Goal: Navigation & Orientation: Find specific page/section

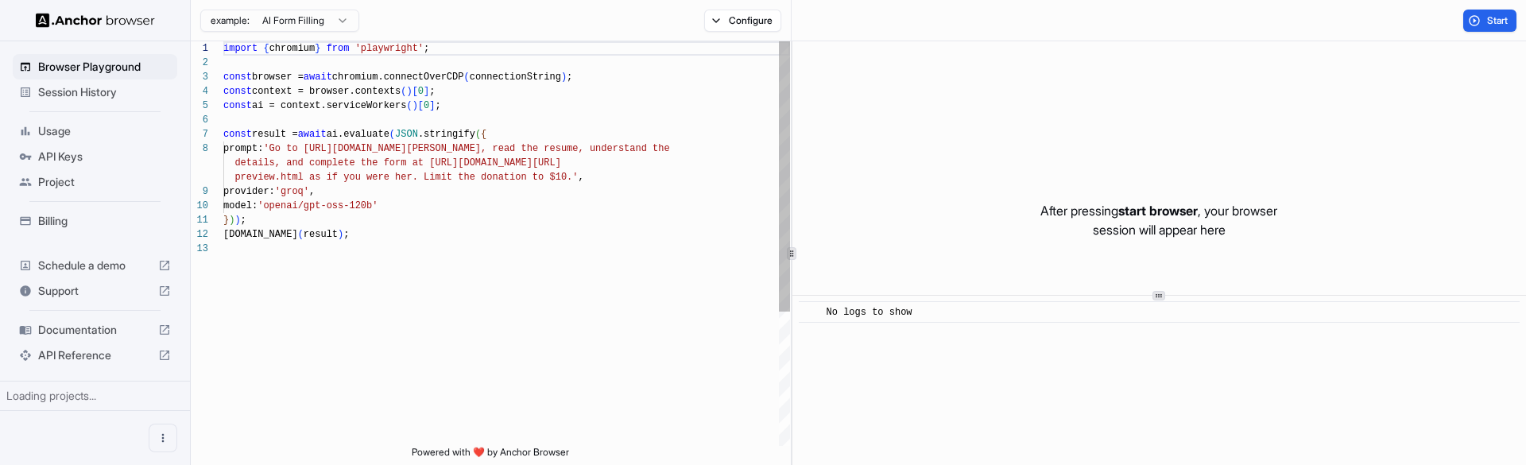
scroll to position [114, 0]
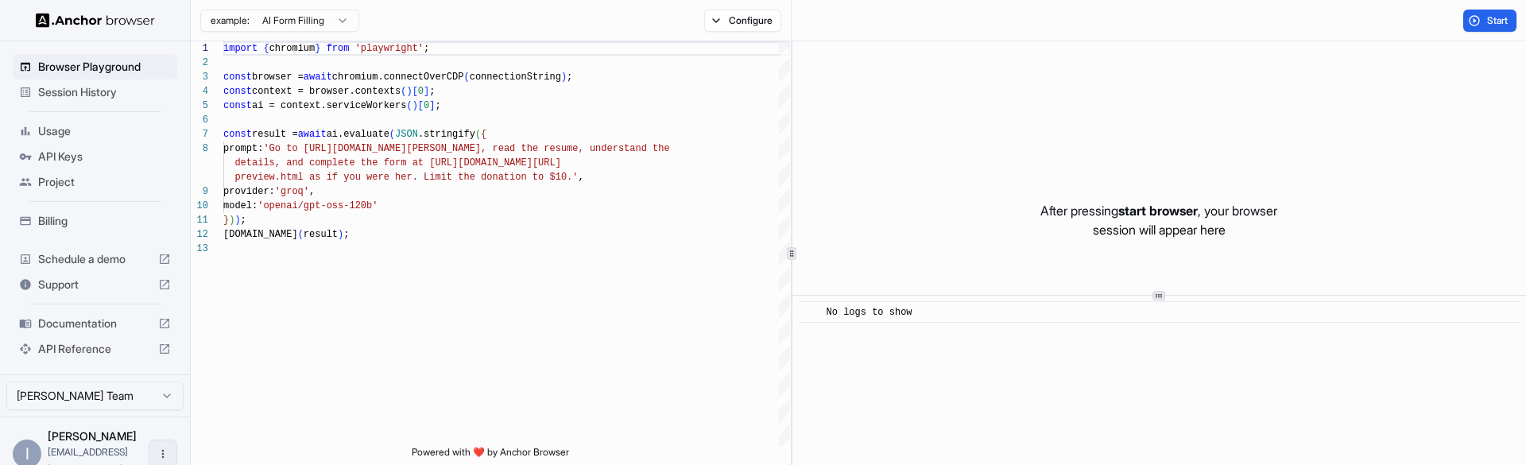
click at [165, 447] on icon "Open menu" at bounding box center [163, 453] width 13 height 13
click at [138, 440] on div at bounding box center [134, 437] width 64 height 16
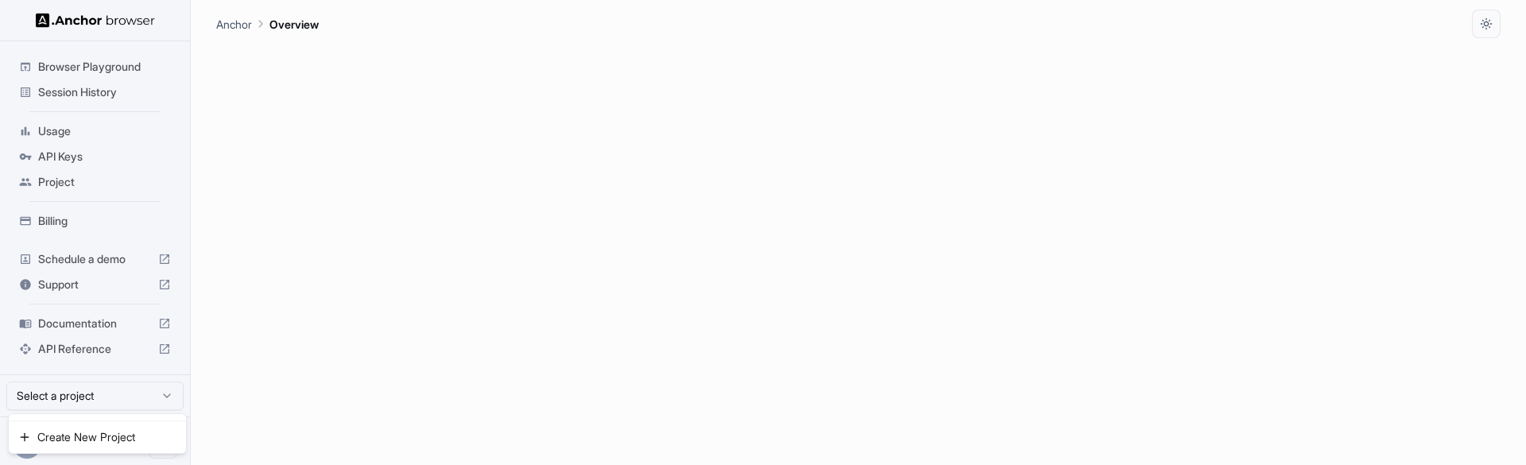
click at [131, 397] on html "Browser Playground Session History Usage API Keys Project Billing Schedule a de…" at bounding box center [763, 232] width 1526 height 465
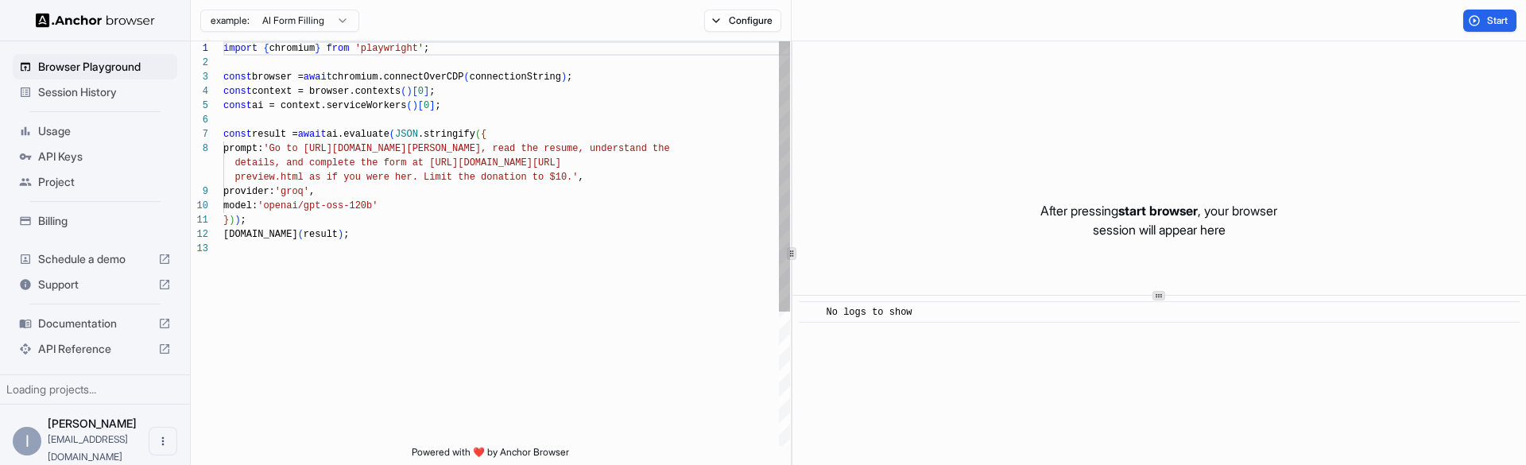
scroll to position [114, 0]
